Goal: Transaction & Acquisition: Purchase product/service

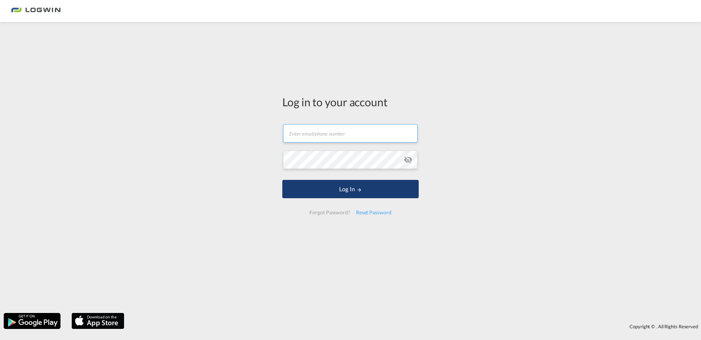
type input "[EMAIL_ADDRESS][DOMAIN_NAME]"
click at [341, 193] on button "Log In" at bounding box center [350, 189] width 136 height 18
